Goal: Information Seeking & Learning: Learn about a topic

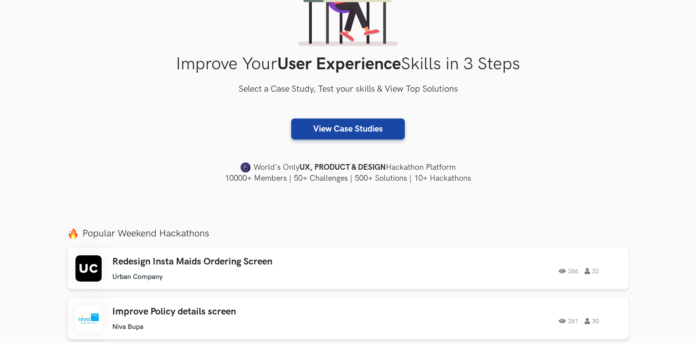
scroll to position [131, 0]
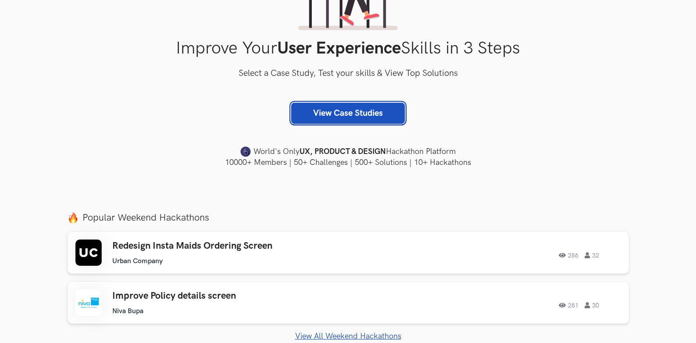
click at [311, 121] on link "View Case Studies" at bounding box center [348, 113] width 114 height 21
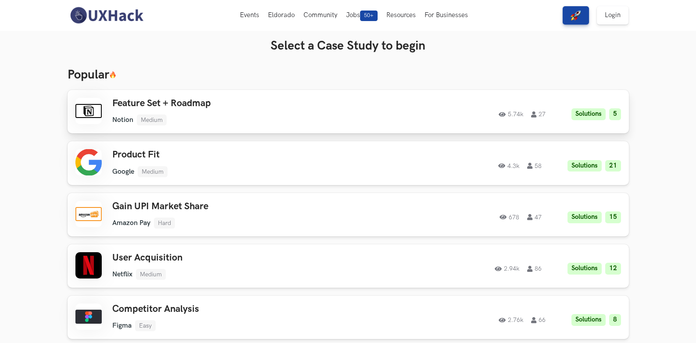
click at [180, 114] on div "Feature Set + Roadmap Notion Medium Notion Medium Solutions 5 5.74k 27" at bounding box center [236, 112] width 249 height 28
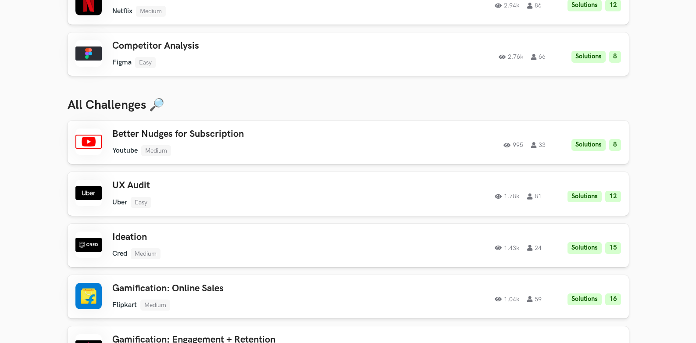
scroll to position [307, 0]
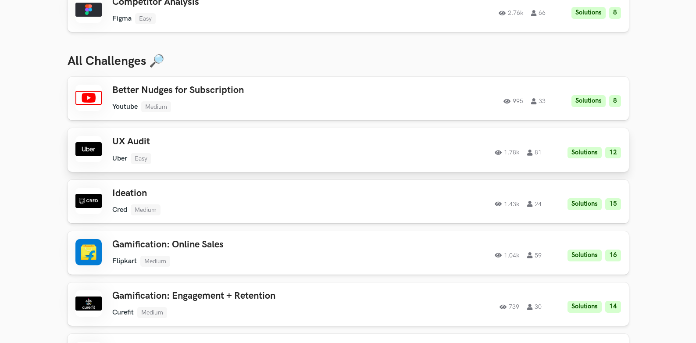
click at [216, 150] on div "UX Audit Uber Easy Uber Easy Solutions 12 1.78k 81" at bounding box center [236, 150] width 249 height 28
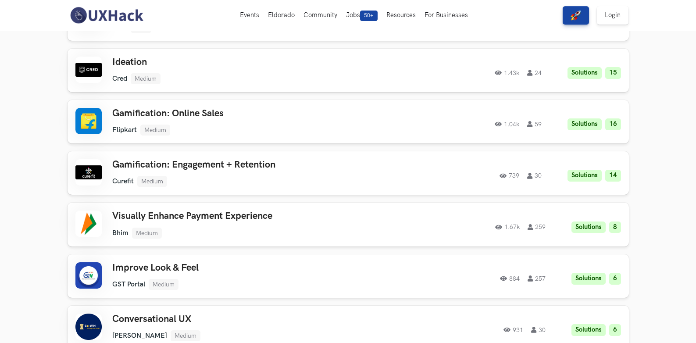
scroll to position [0, 0]
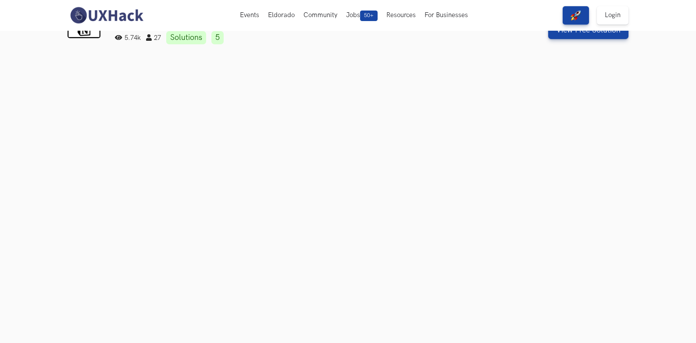
scroll to position [44, 0]
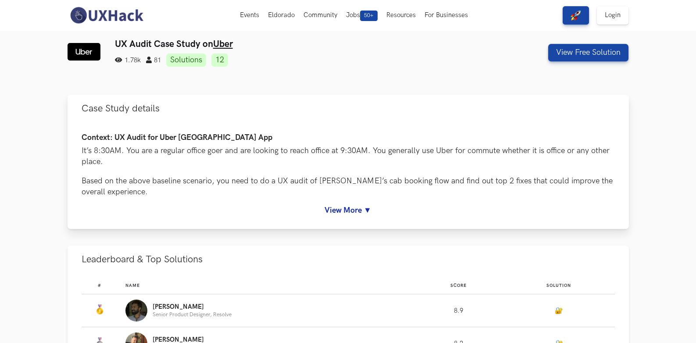
click at [359, 212] on link "View More ▼" at bounding box center [348, 210] width 533 height 9
